Goal: Check status

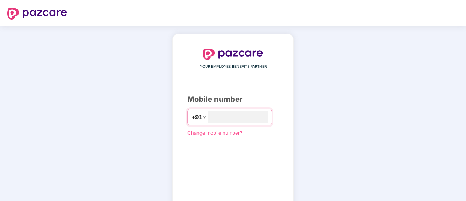
type input "**********"
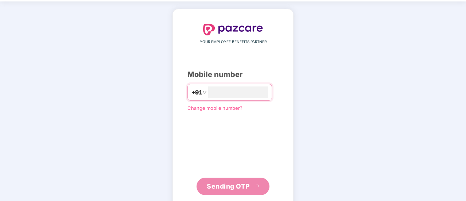
scroll to position [36, 0]
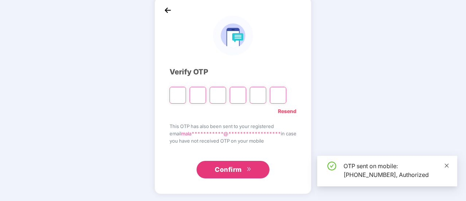
click at [447, 165] on icon "close" at bounding box center [446, 165] width 5 height 5
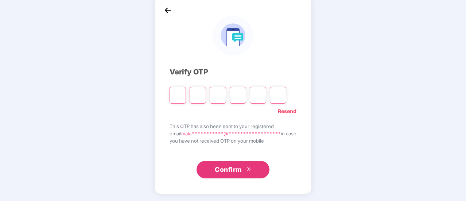
click at [175, 94] on input "Please enter verification code. Digit 1" at bounding box center [177, 95] width 16 height 17
type input "*"
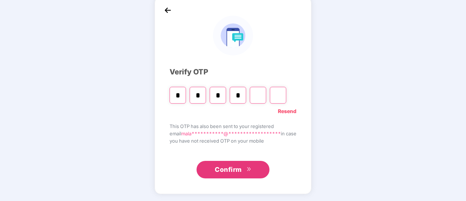
type input "*"
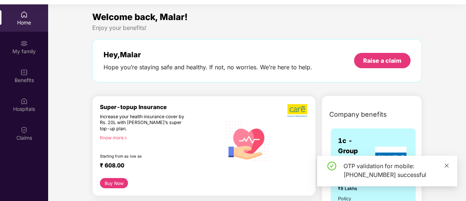
click at [447, 165] on icon "close" at bounding box center [446, 165] width 4 height 4
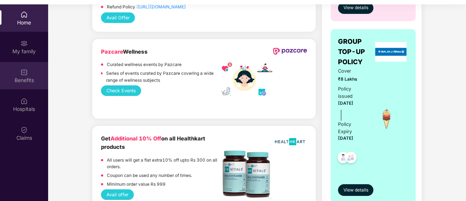
scroll to position [619, 0]
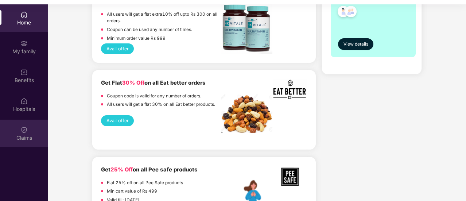
click at [26, 127] on img at bounding box center [23, 129] width 7 height 7
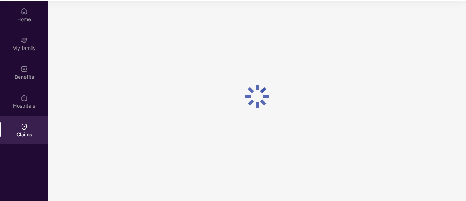
scroll to position [41, 0]
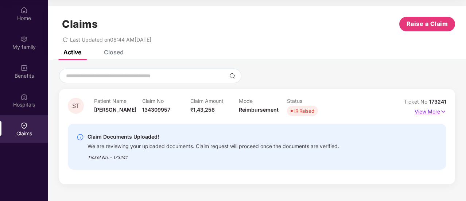
click at [428, 111] on p "View More" at bounding box center [430, 111] width 32 height 10
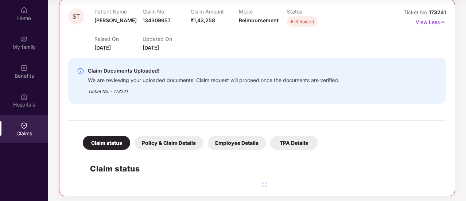
scroll to position [92, 0]
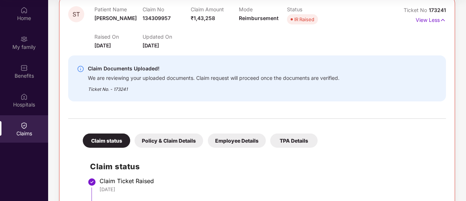
click at [174, 139] on div "Policy & Claim Details" at bounding box center [168, 140] width 68 height 14
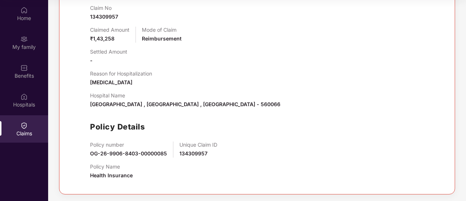
scroll to position [159, 0]
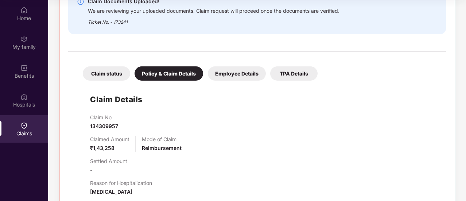
click at [236, 75] on div "Employee Details" at bounding box center [237, 73] width 58 height 14
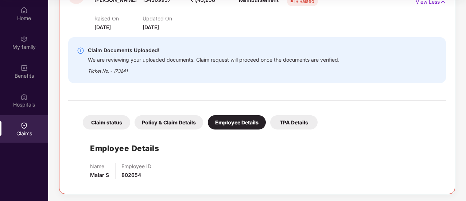
click at [291, 116] on div "TPA Details" at bounding box center [293, 122] width 47 height 14
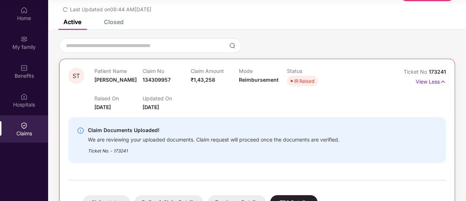
scroll to position [73, 0]
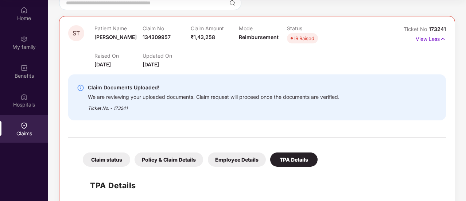
click at [146, 110] on div "Ticket No. - 173241" at bounding box center [213, 105] width 251 height 11
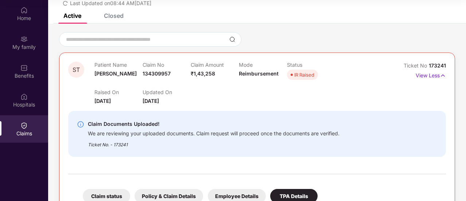
scroll to position [0, 0]
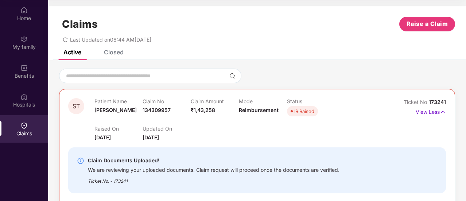
click at [119, 51] on div "Closed" at bounding box center [114, 51] width 20 height 7
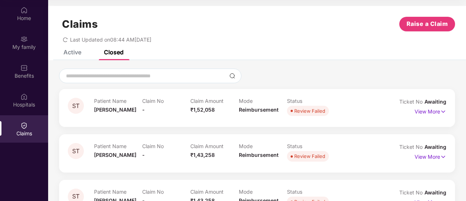
click at [76, 54] on div "Active" at bounding box center [72, 51] width 18 height 7
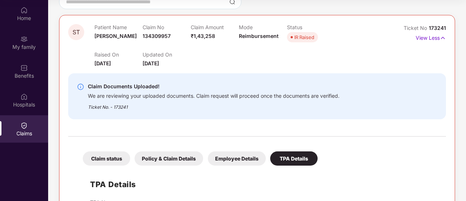
scroll to position [90, 0]
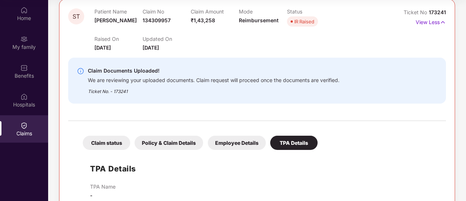
click at [118, 84] on div "Ticket No. - 173241" at bounding box center [213, 88] width 251 height 11
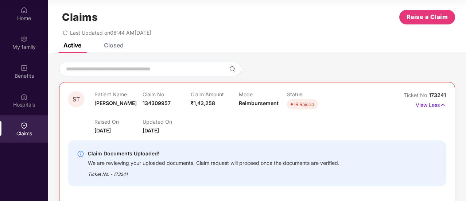
scroll to position [0, 0]
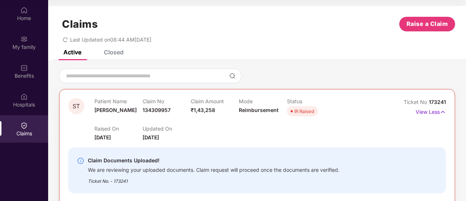
click at [299, 112] on div "IR Raised" at bounding box center [304, 110] width 20 height 7
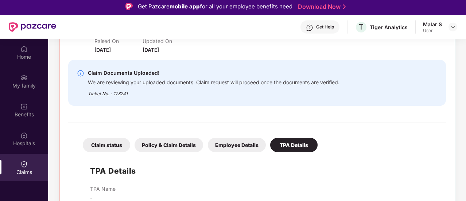
scroll to position [41, 0]
